Goal: Information Seeking & Learning: Stay updated

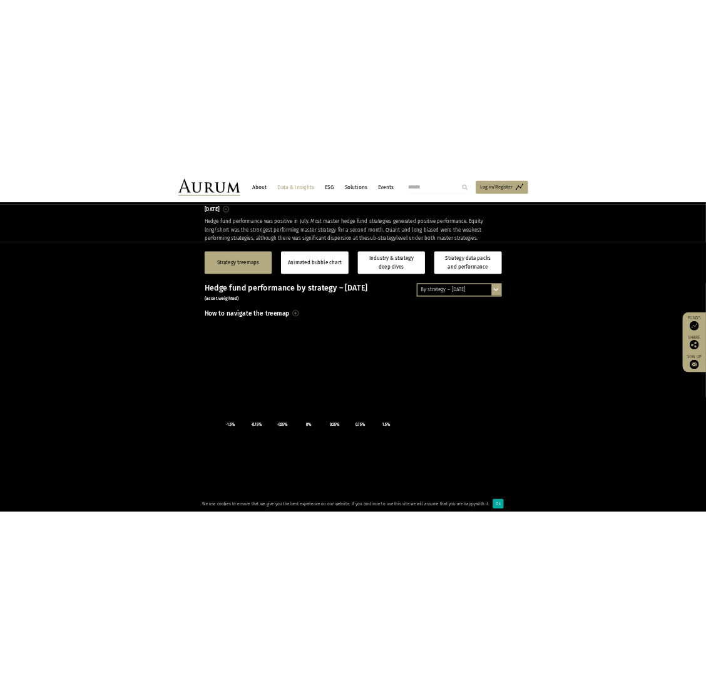
scroll to position [264, 0]
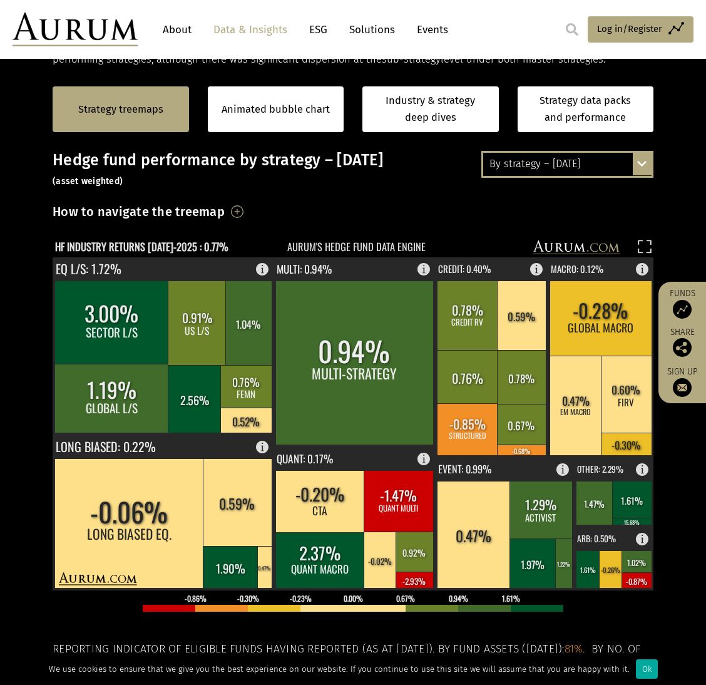
click at [547, 165] on div "By strategy – [DATE]" at bounding box center [567, 164] width 168 height 23
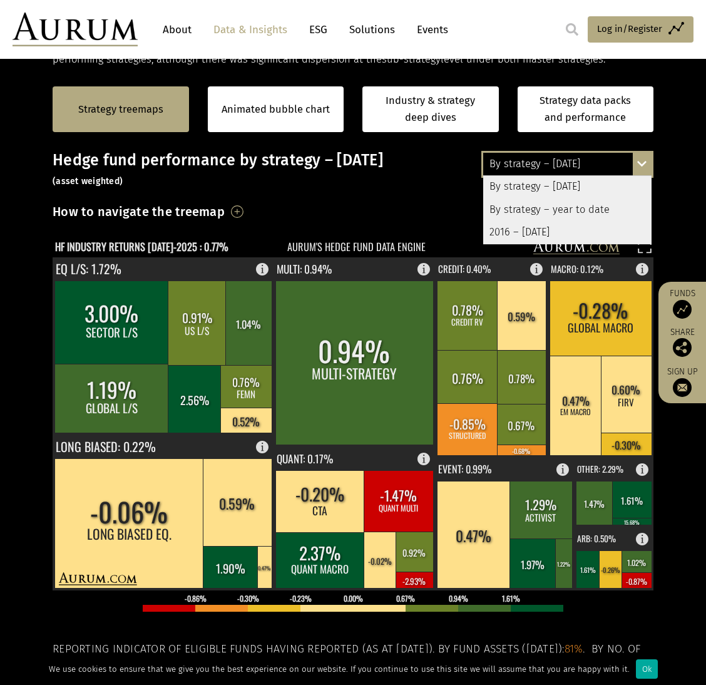
click at [545, 208] on div "By strategy – year to date" at bounding box center [567, 209] width 168 height 23
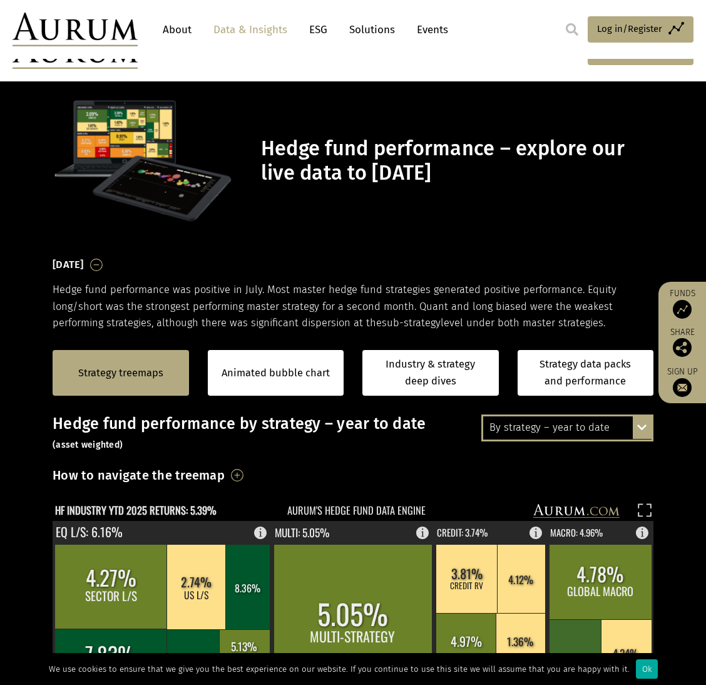
scroll to position [264, 0]
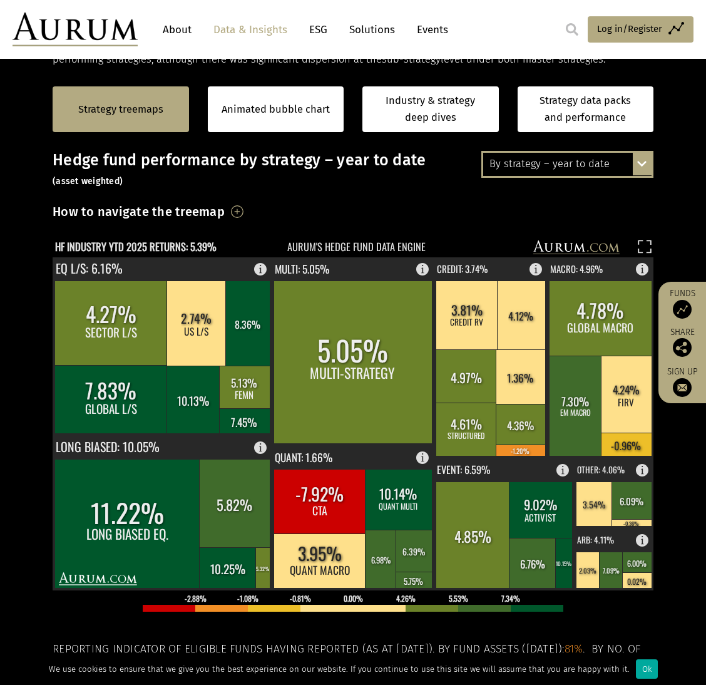
click at [528, 166] on div "By strategy – year to date" at bounding box center [567, 164] width 168 height 23
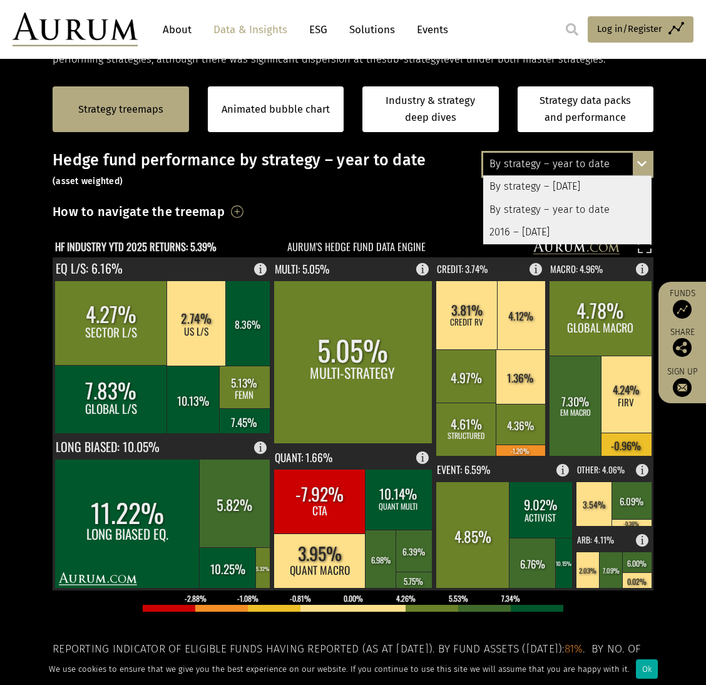
click at [537, 229] on div "2016 – [DATE]" at bounding box center [567, 232] width 168 height 23
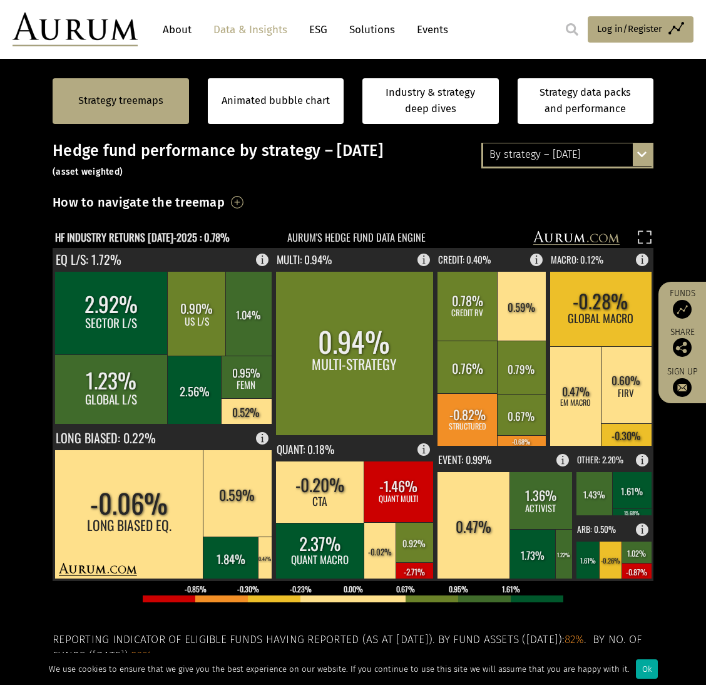
scroll to position [272, 0]
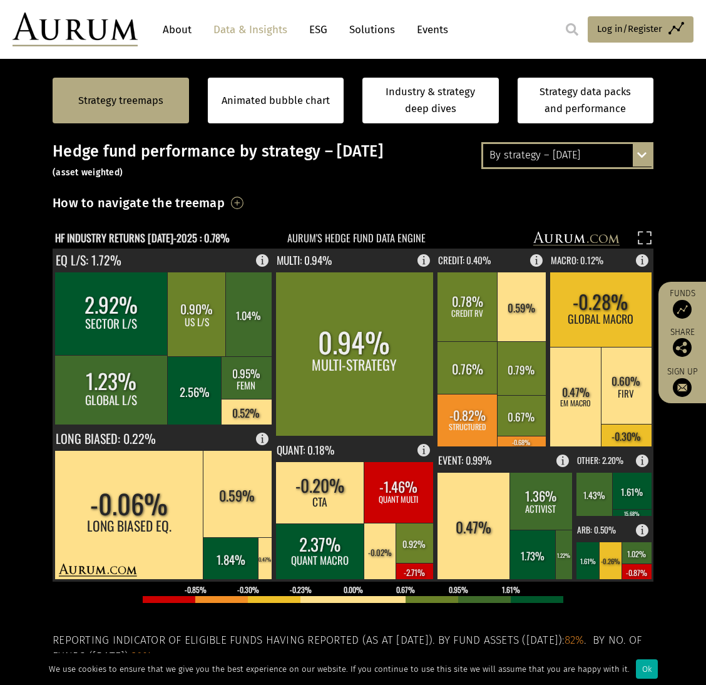
click at [518, 162] on div "By strategy – [DATE]" at bounding box center [567, 155] width 168 height 23
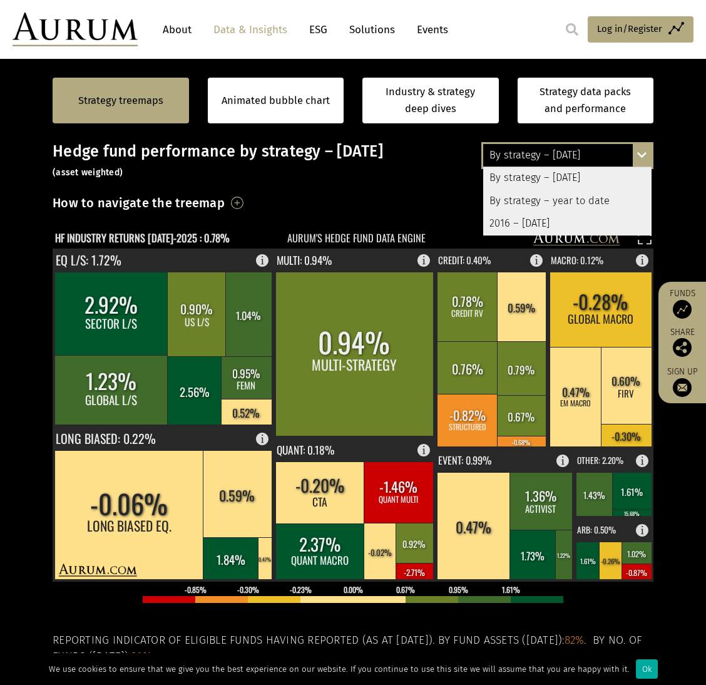
click at [501, 204] on div "By strategy – year to date" at bounding box center [567, 201] width 168 height 23
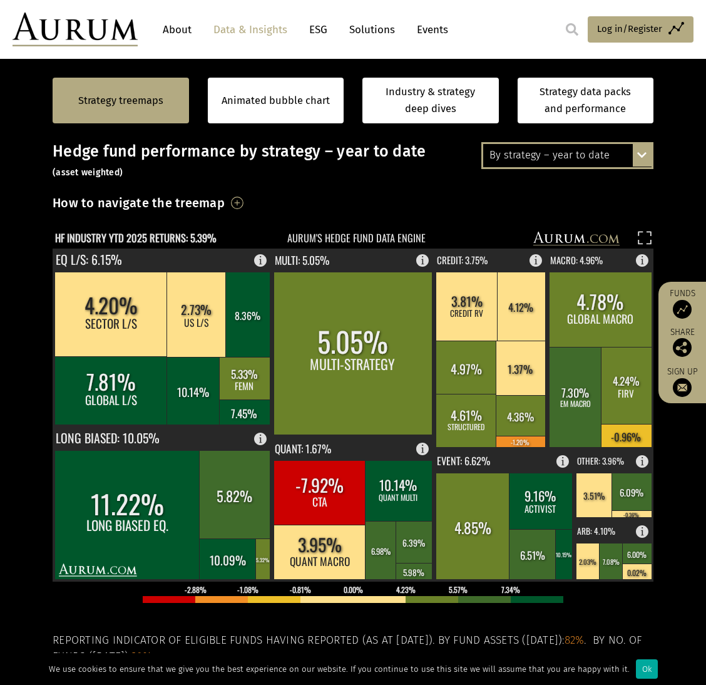
click at [510, 144] on div "By strategy – year to date" at bounding box center [567, 155] width 168 height 23
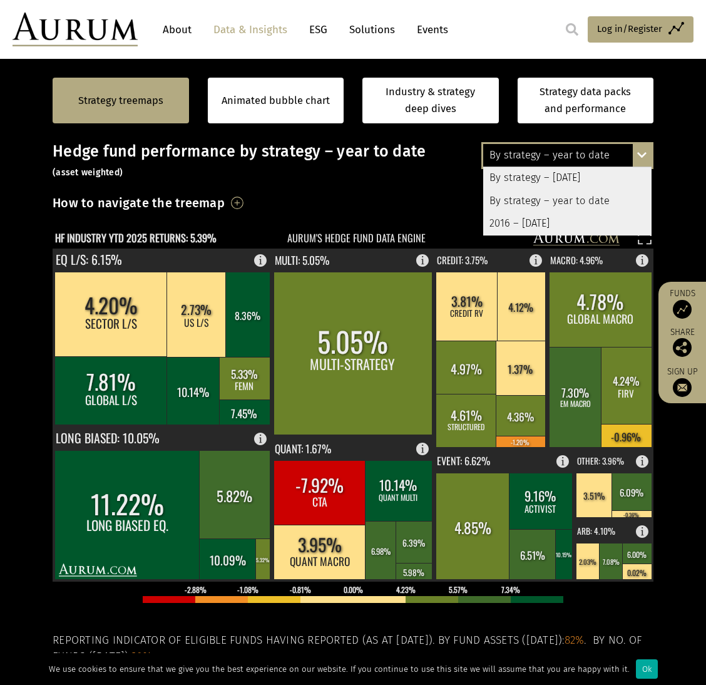
click at [506, 217] on div "2016 – [DATE]" at bounding box center [567, 223] width 168 height 23
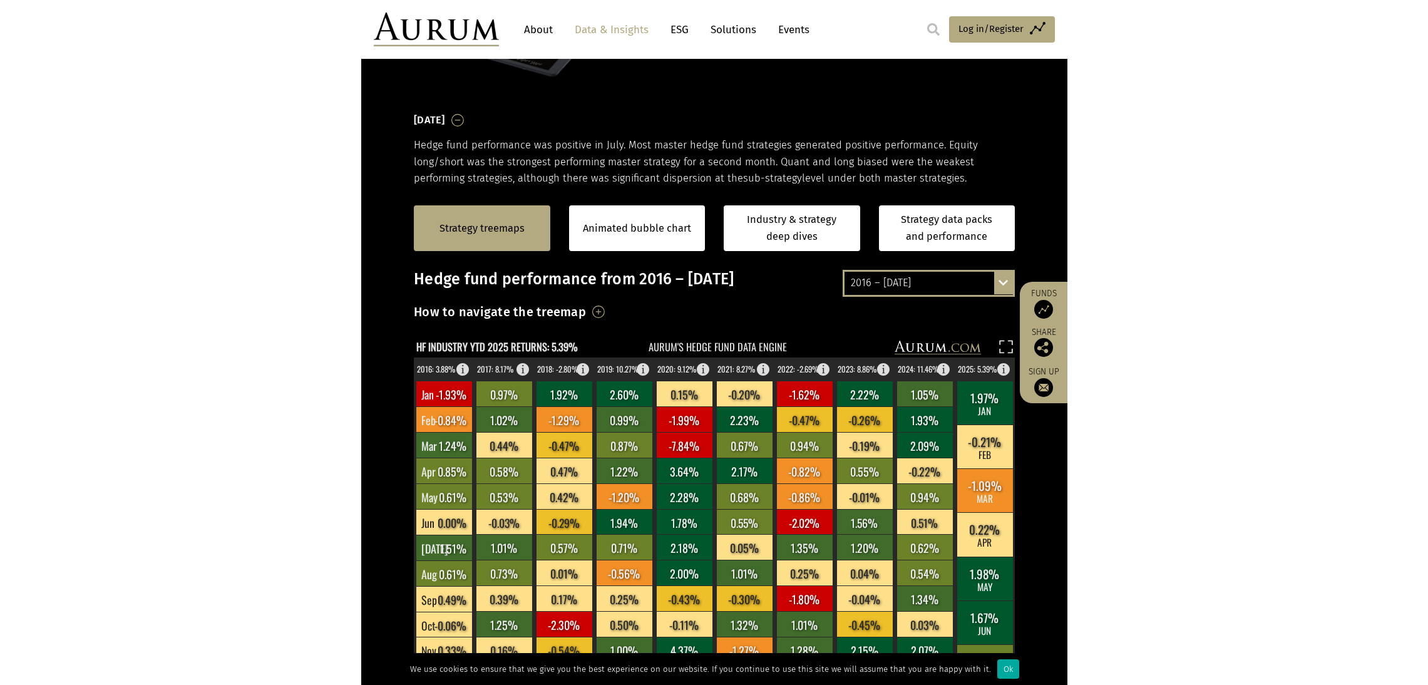
scroll to position [141, 0]
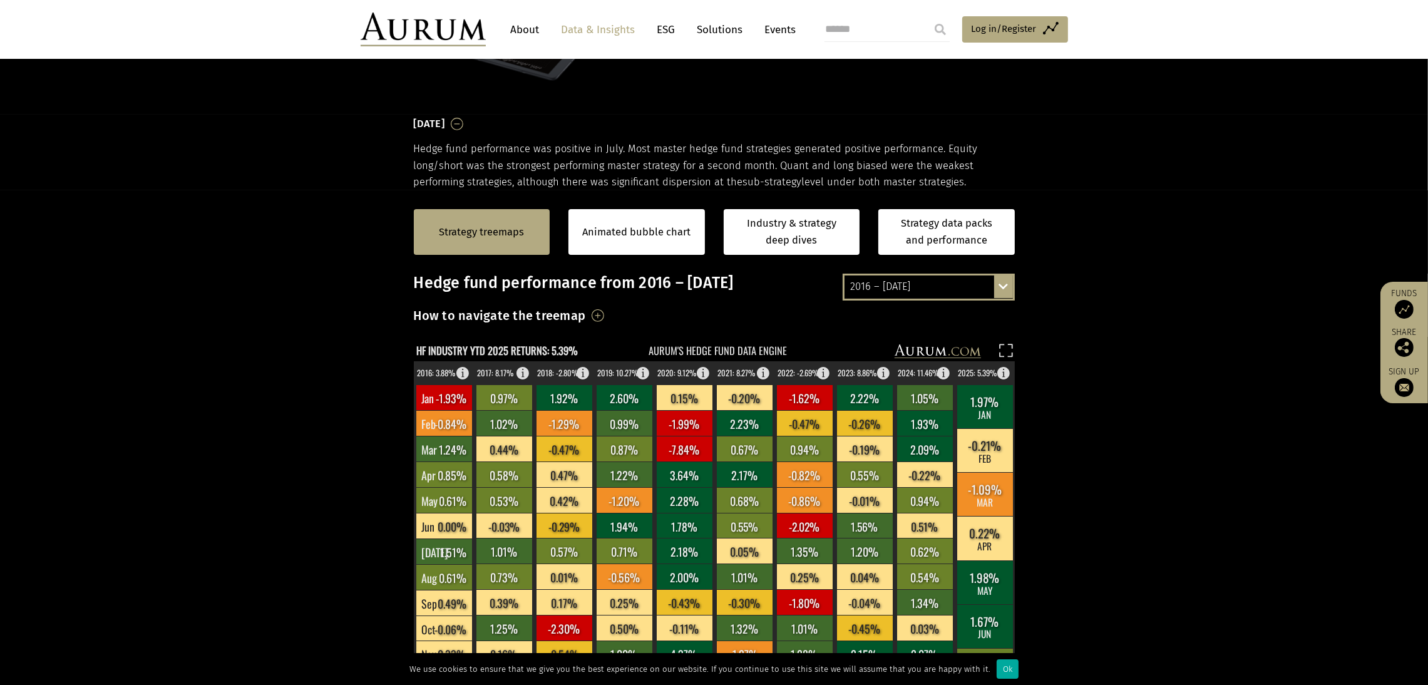
scroll to position [141, 0]
